Goal: Task Accomplishment & Management: Manage account settings

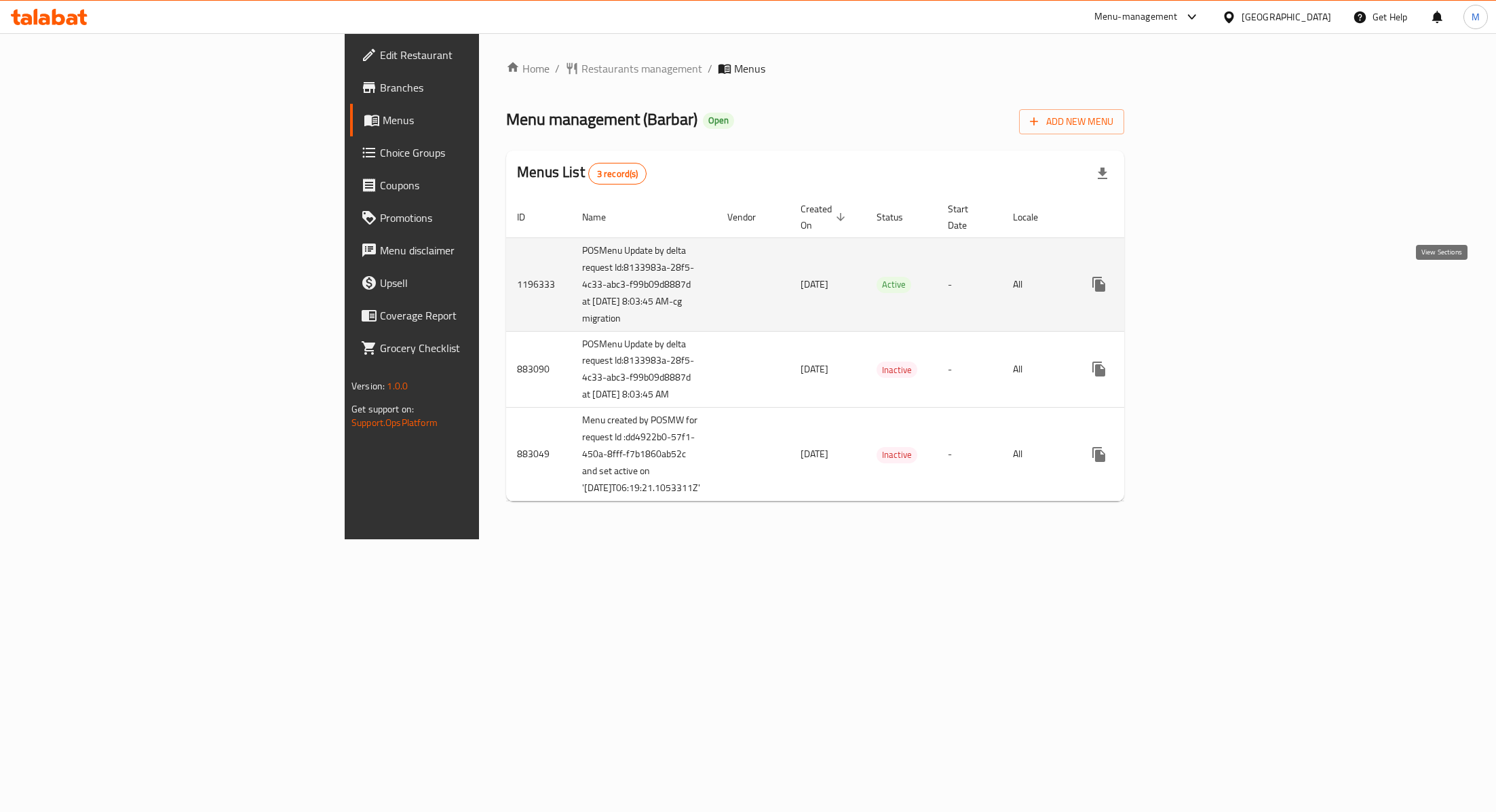
click at [1205, 289] on icon "enhanced table" at bounding box center [1197, 284] width 16 height 16
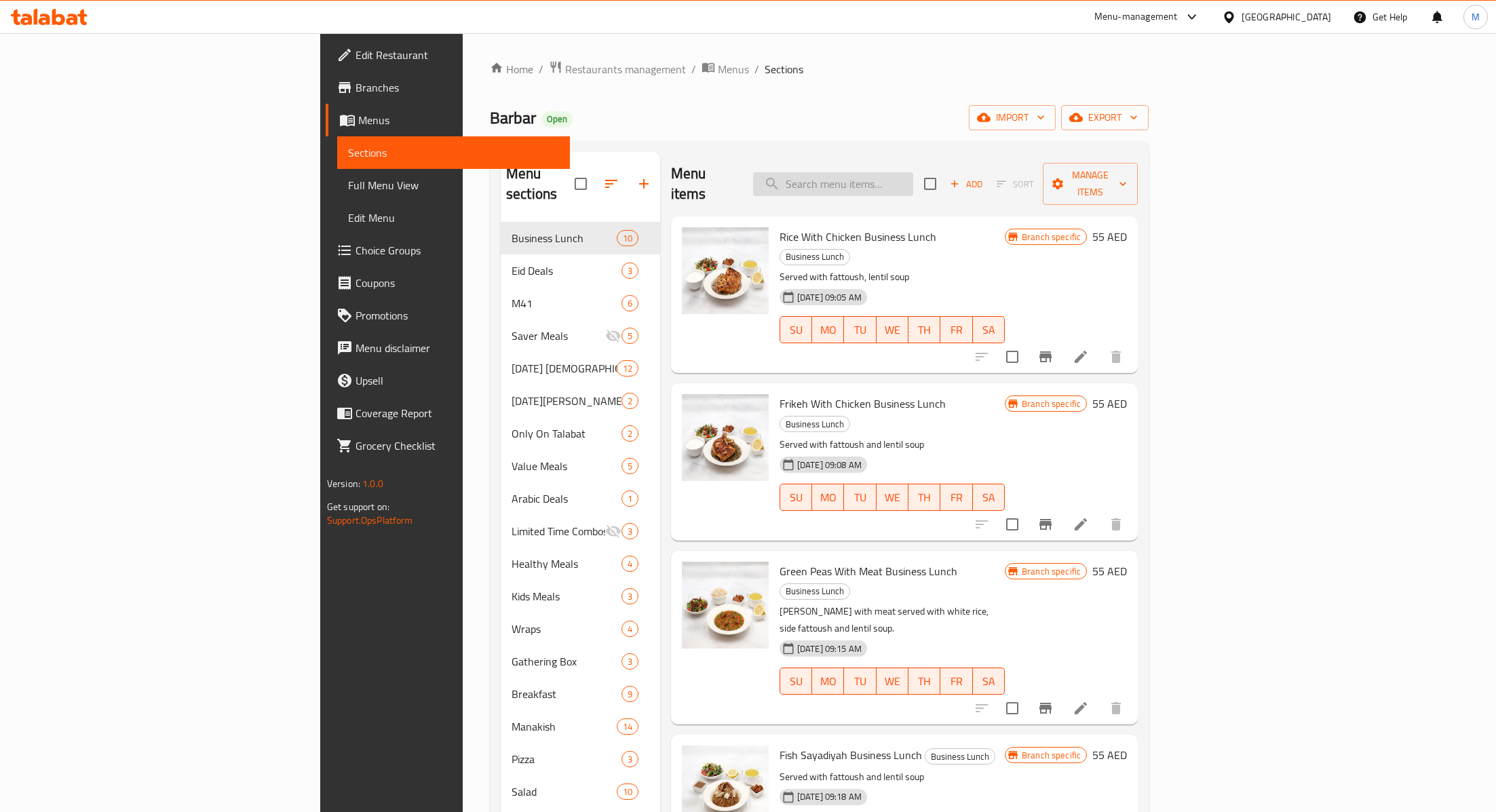
click at [913, 179] on input "search" at bounding box center [833, 184] width 160 height 23
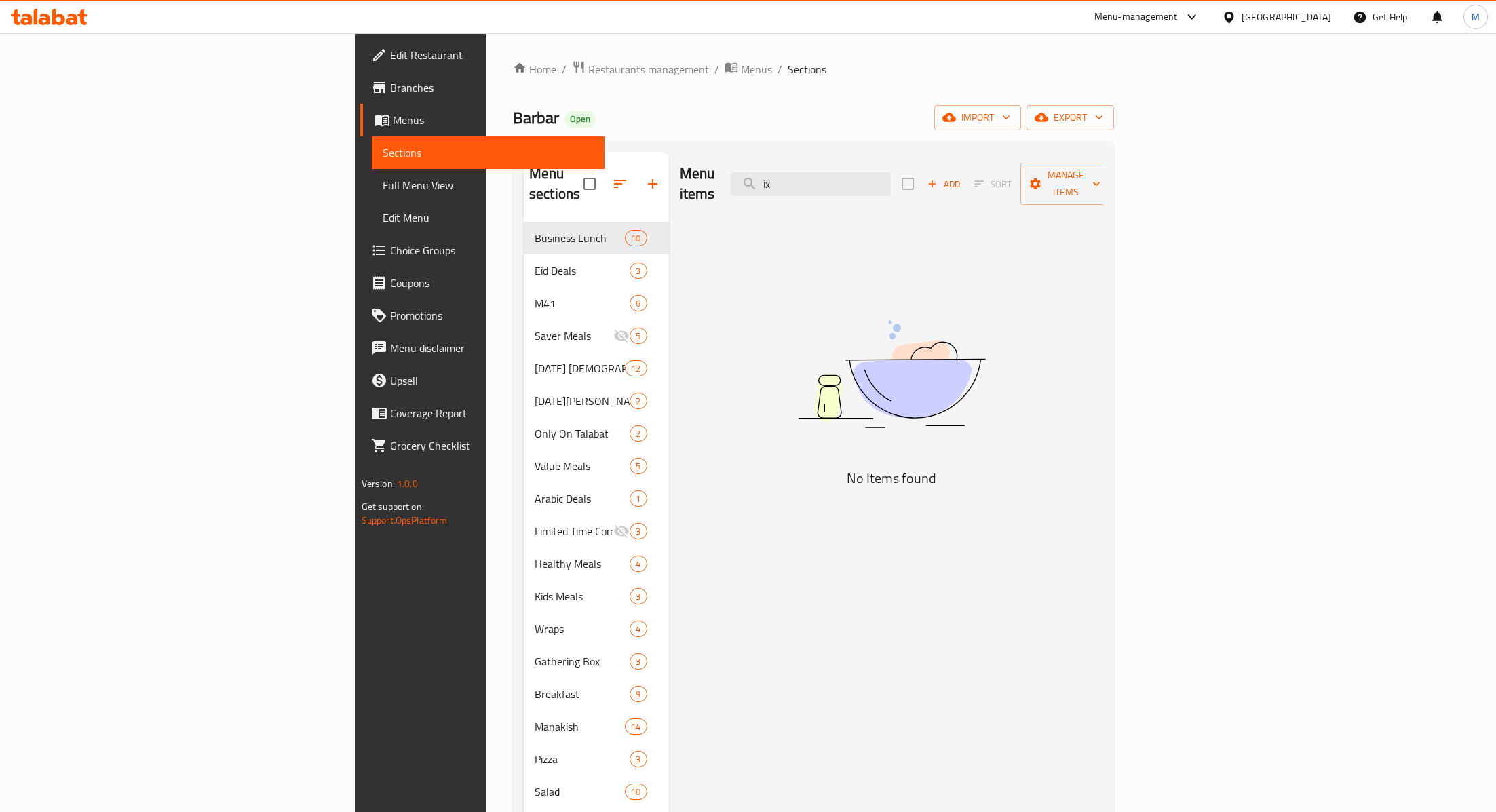
type input "i"
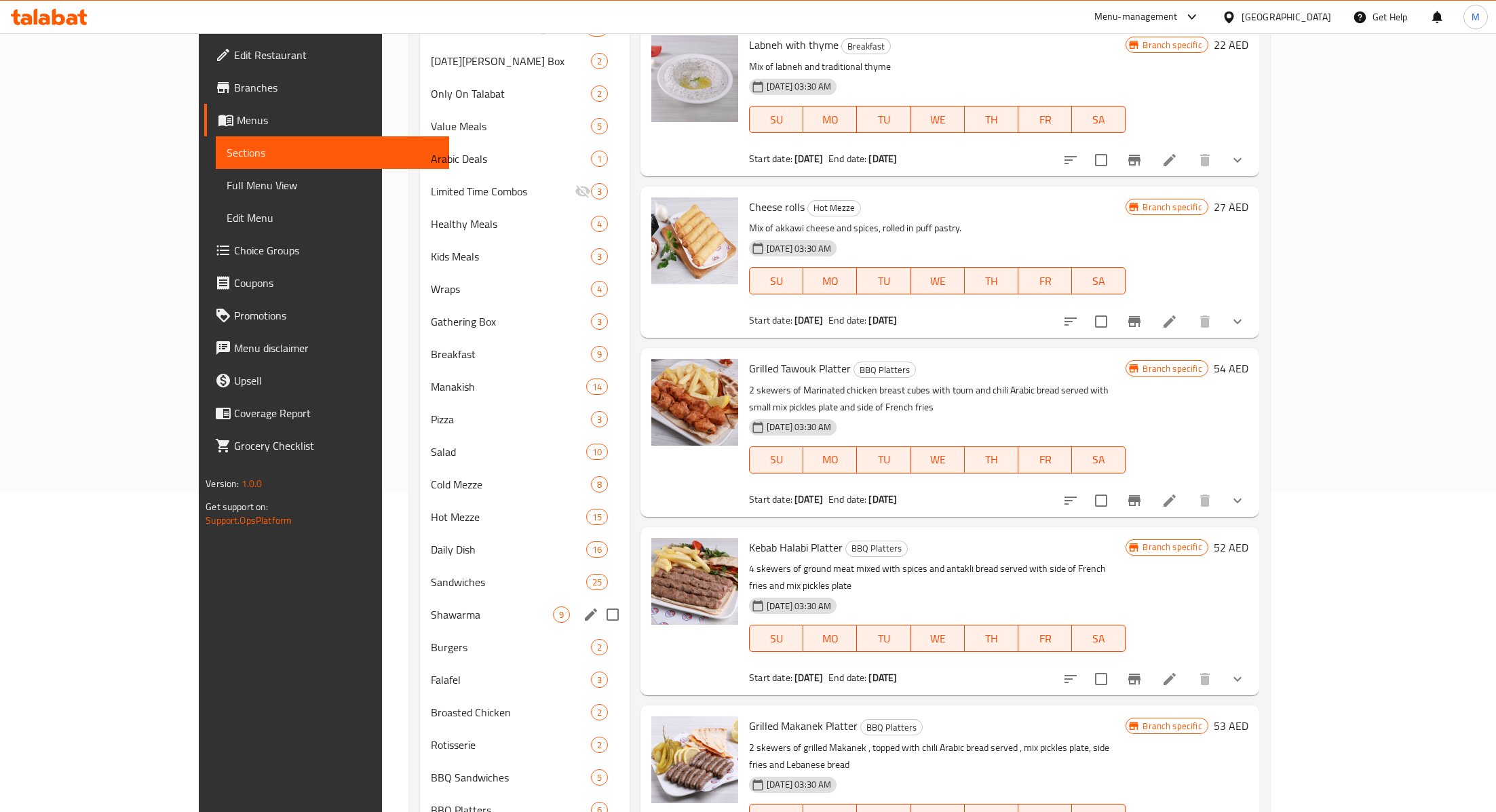
scroll to position [327, 0]
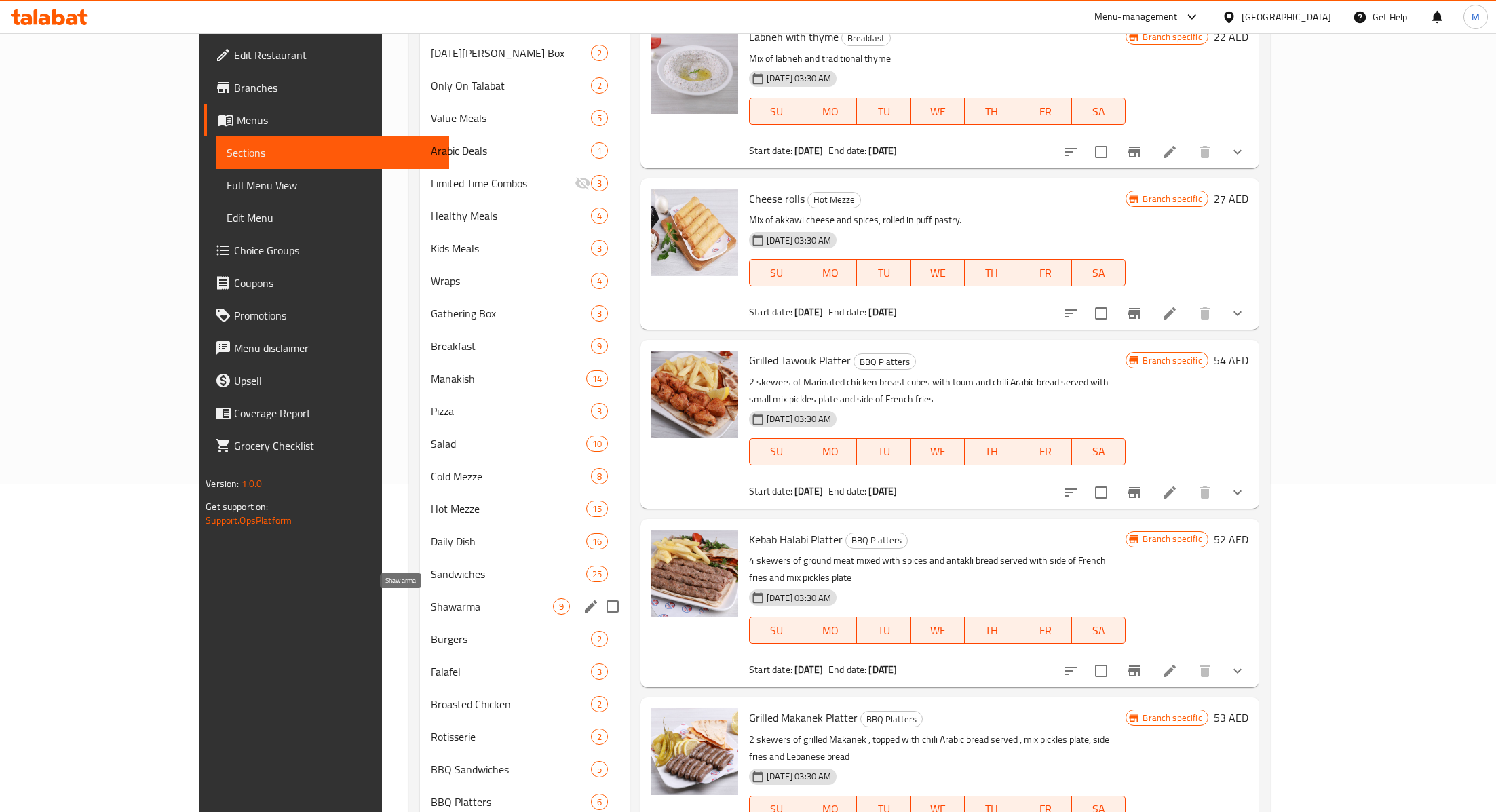
type input "mix"
click at [431, 604] on span "Shawarma" at bounding box center [491, 606] width 122 height 16
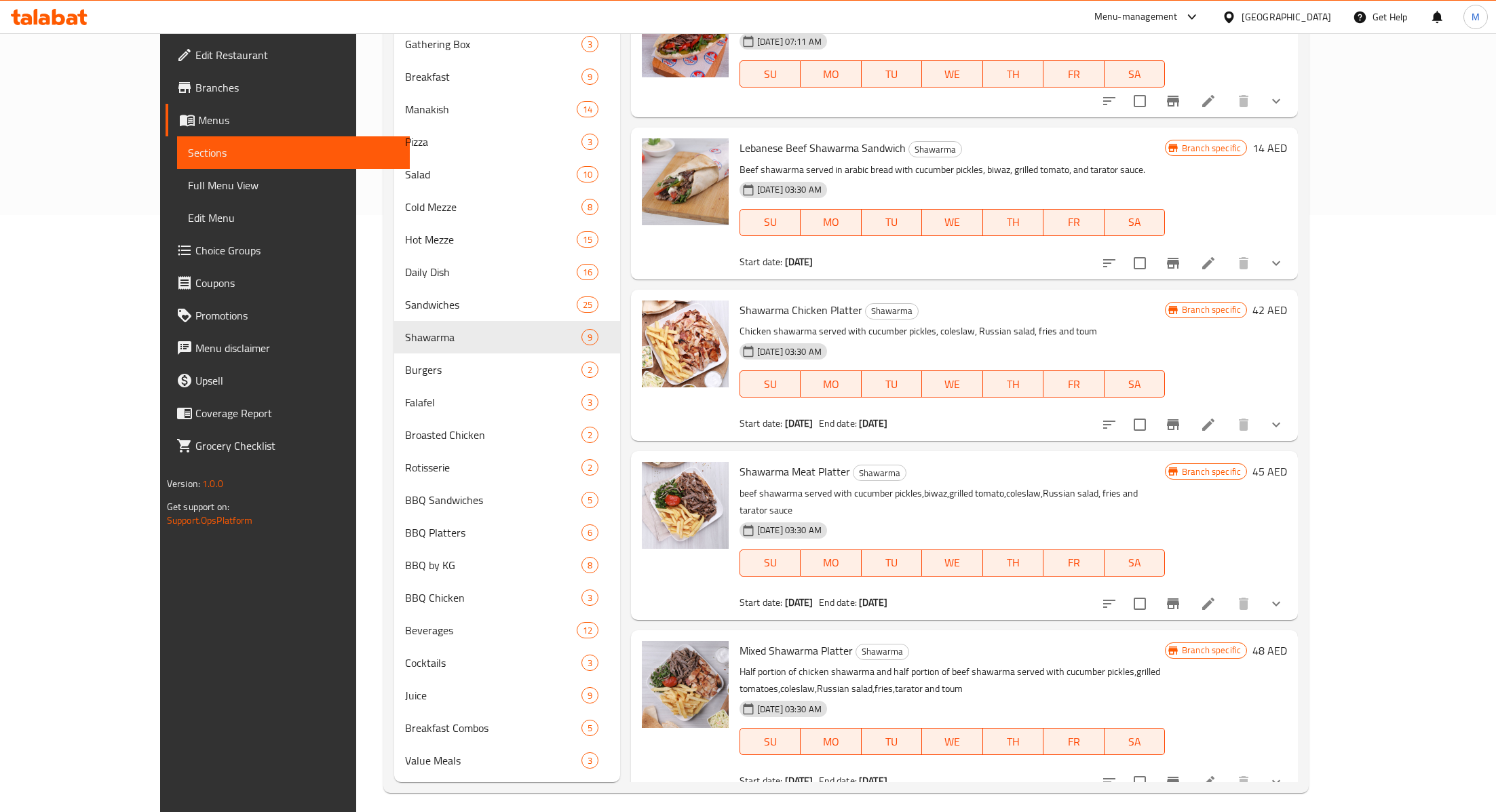
scroll to position [604, 0]
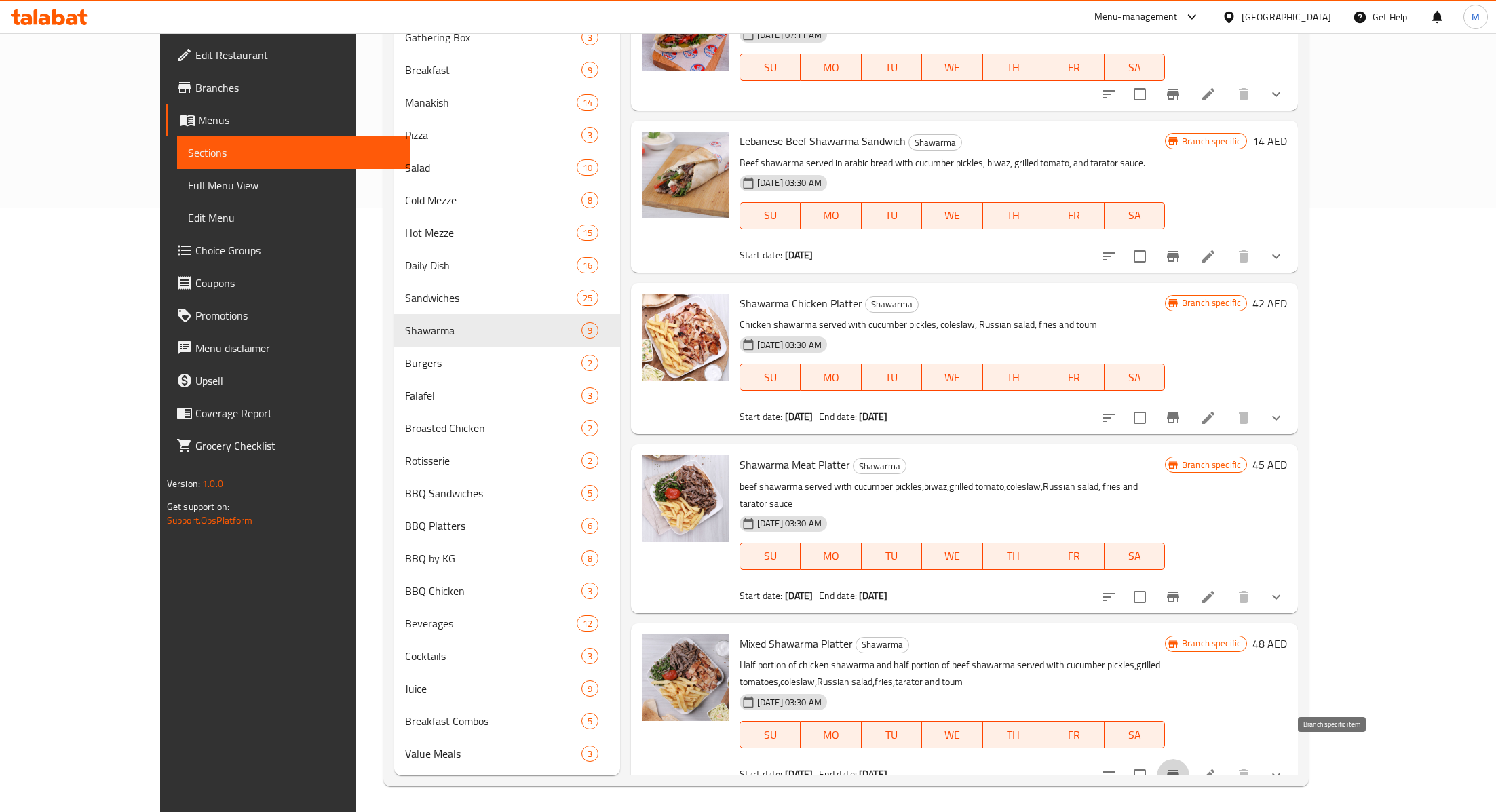
click at [1181, 767] on icon "Branch-specific-item" at bounding box center [1173, 775] width 16 height 16
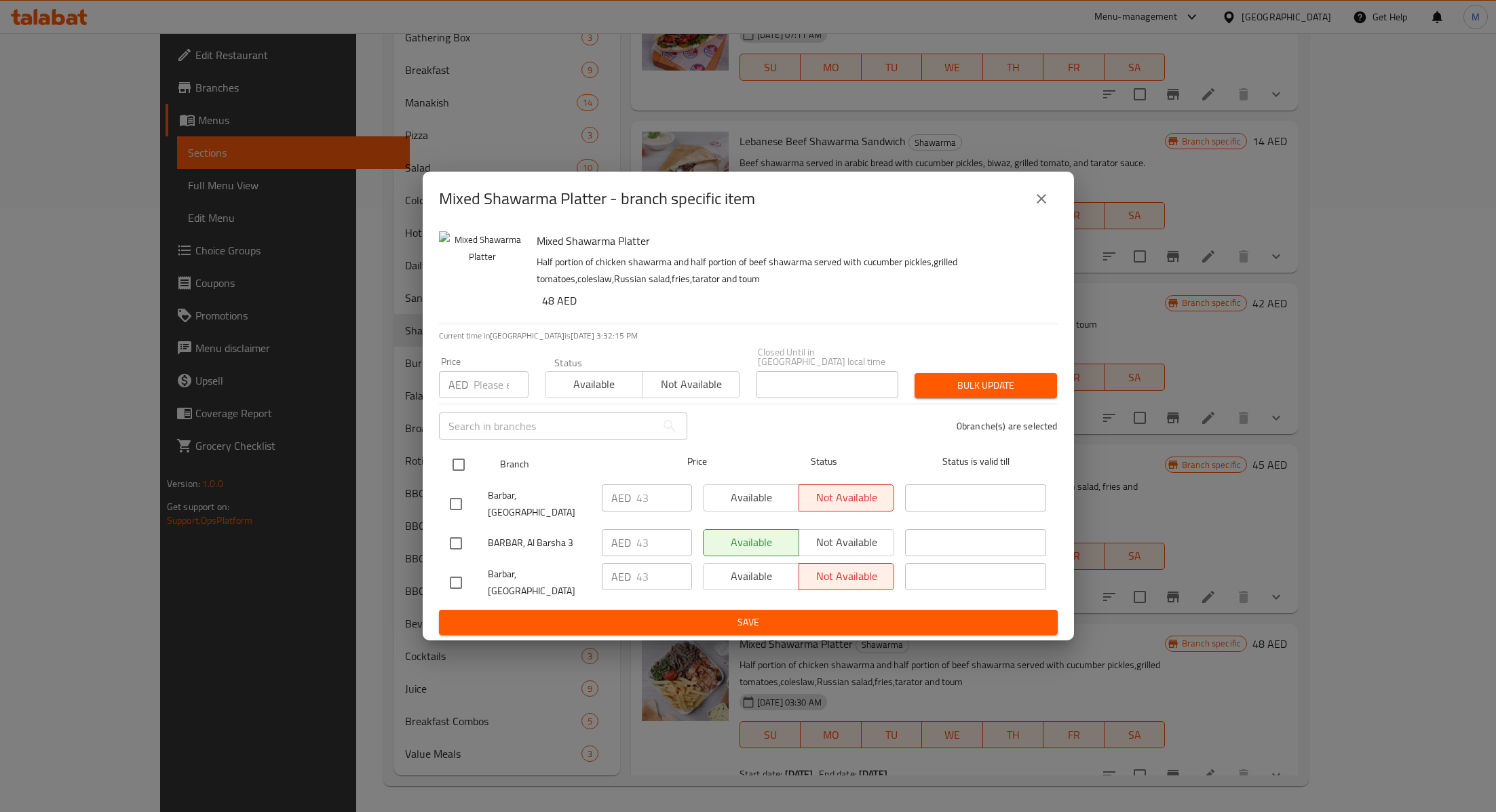
click at [456, 471] on input "checkbox" at bounding box center [458, 464] width 29 height 29
checkbox input "true"
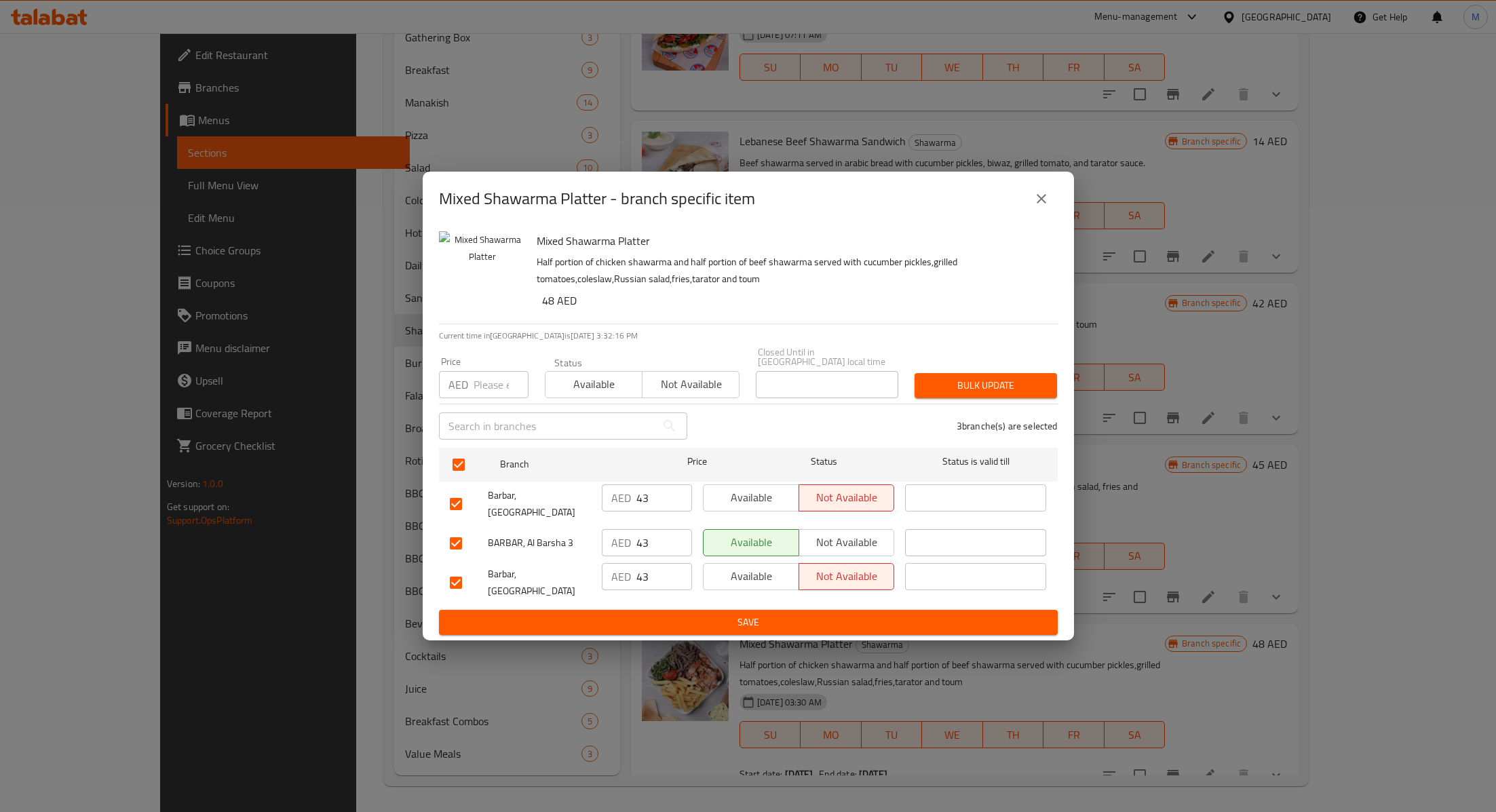
click at [450, 503] on input "checkbox" at bounding box center [456, 504] width 29 height 29
checkbox input "false"
click at [758, 588] on button "Available" at bounding box center [751, 576] width 97 height 27
click at [710, 634] on div "Mixed Shawarma Platter - branch specific item Mixed Shawarma Platter Half porti…" at bounding box center [748, 406] width 1496 height 812
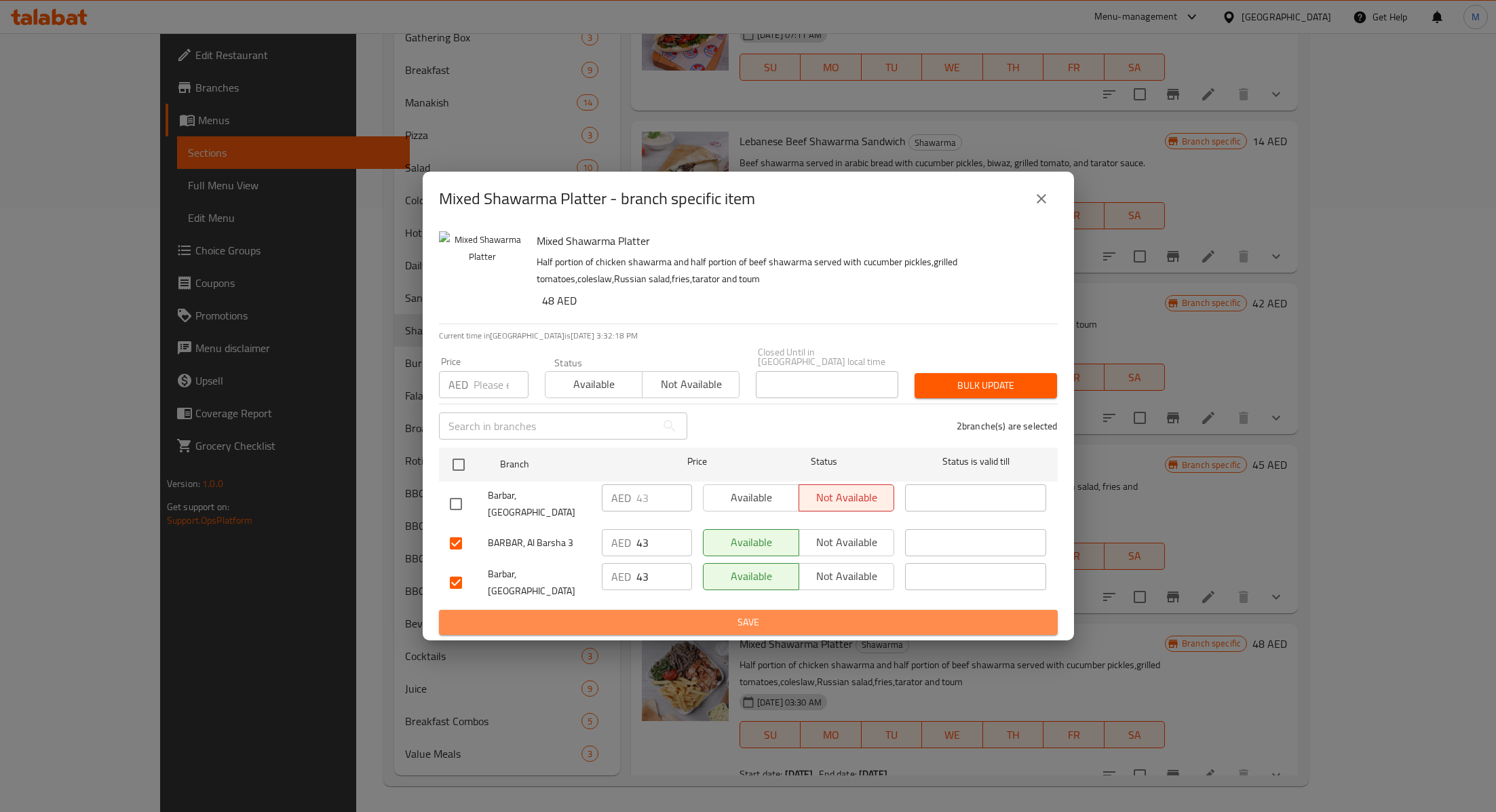
click at [728, 623] on button "Save" at bounding box center [748, 622] width 619 height 25
